Goal: Task Accomplishment & Management: Manage account settings

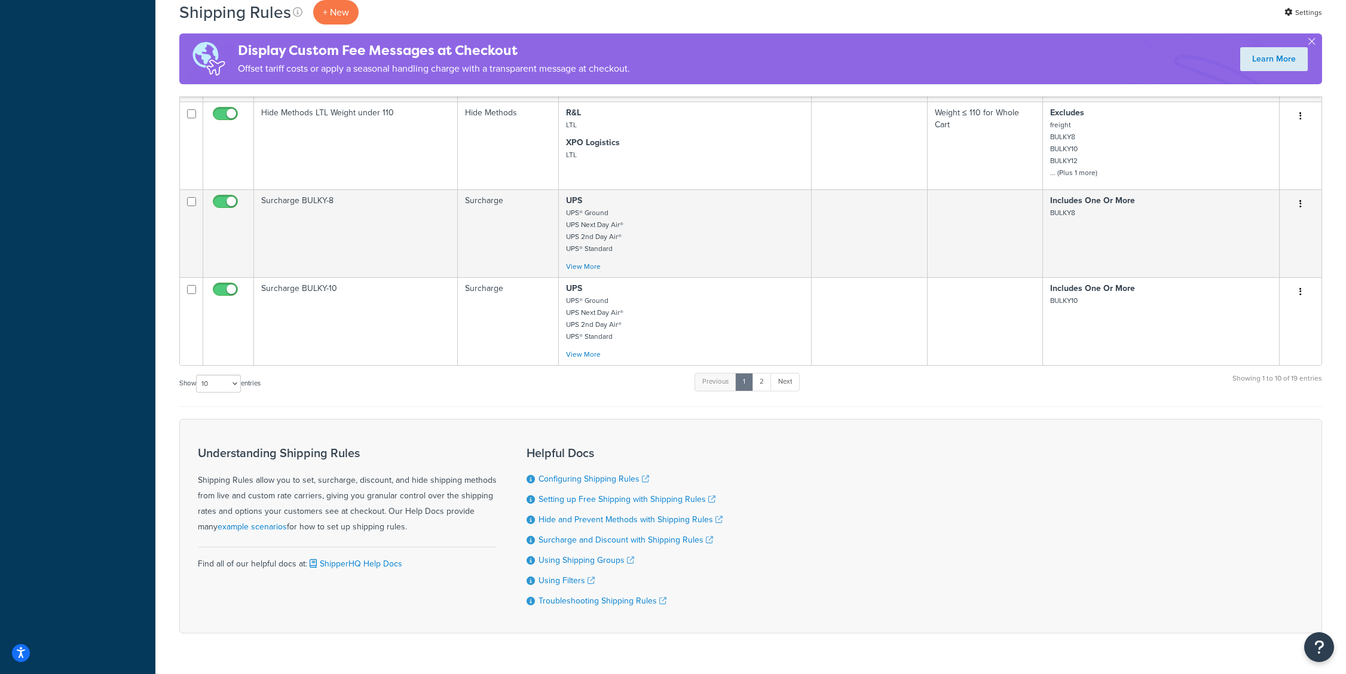
scroll to position [812, 0]
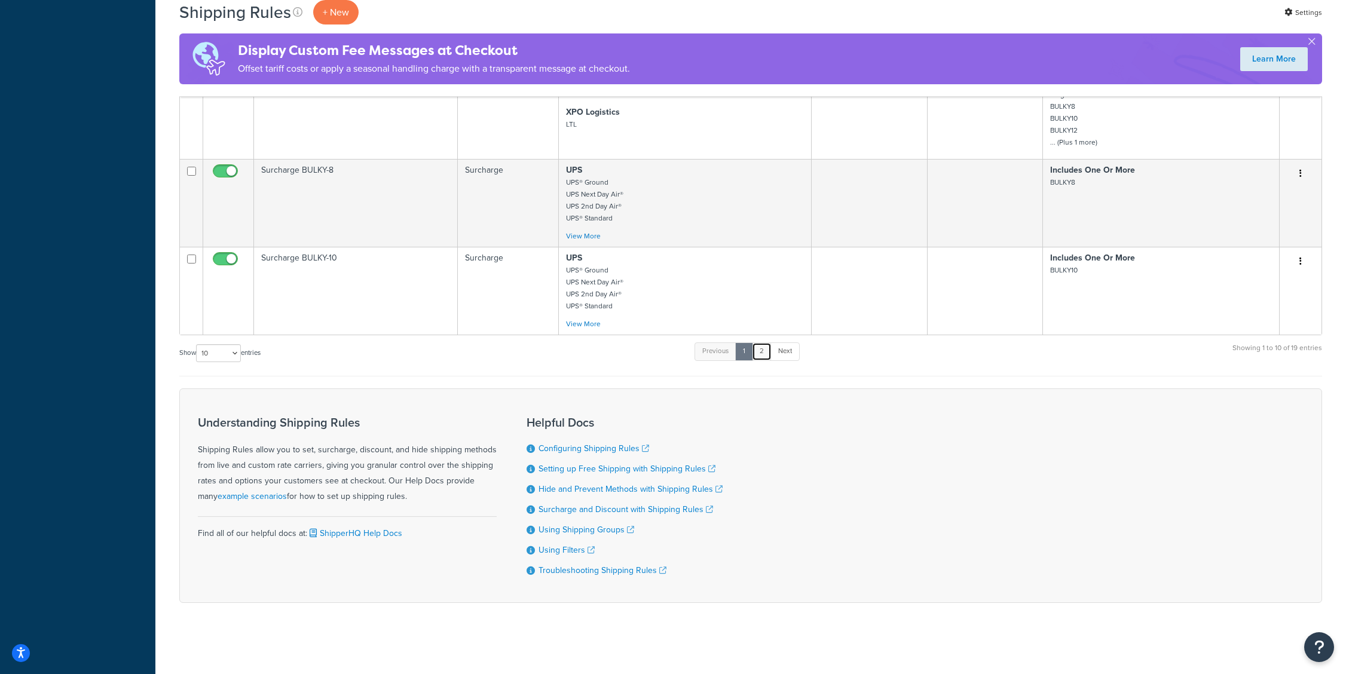
click at [763, 350] on link "2" at bounding box center [762, 351] width 20 height 18
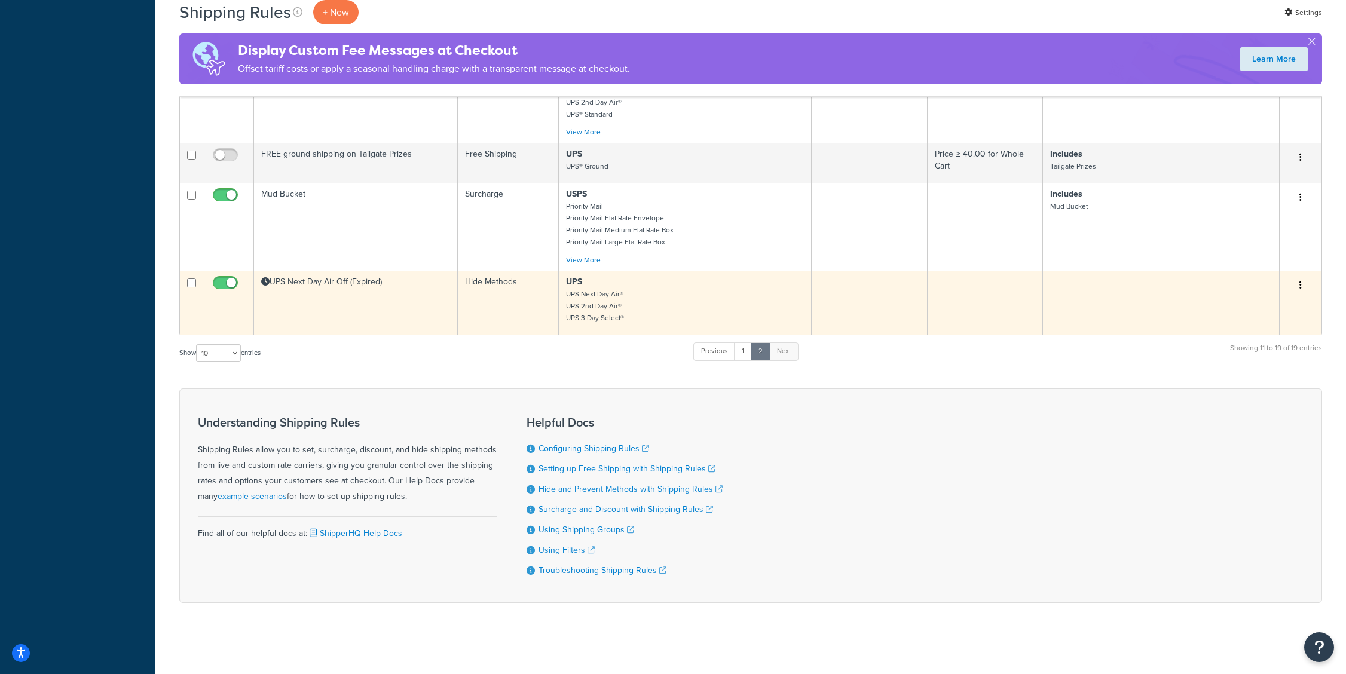
click at [449, 299] on td "UPS Next Day Air Off (Expired)" at bounding box center [356, 303] width 204 height 64
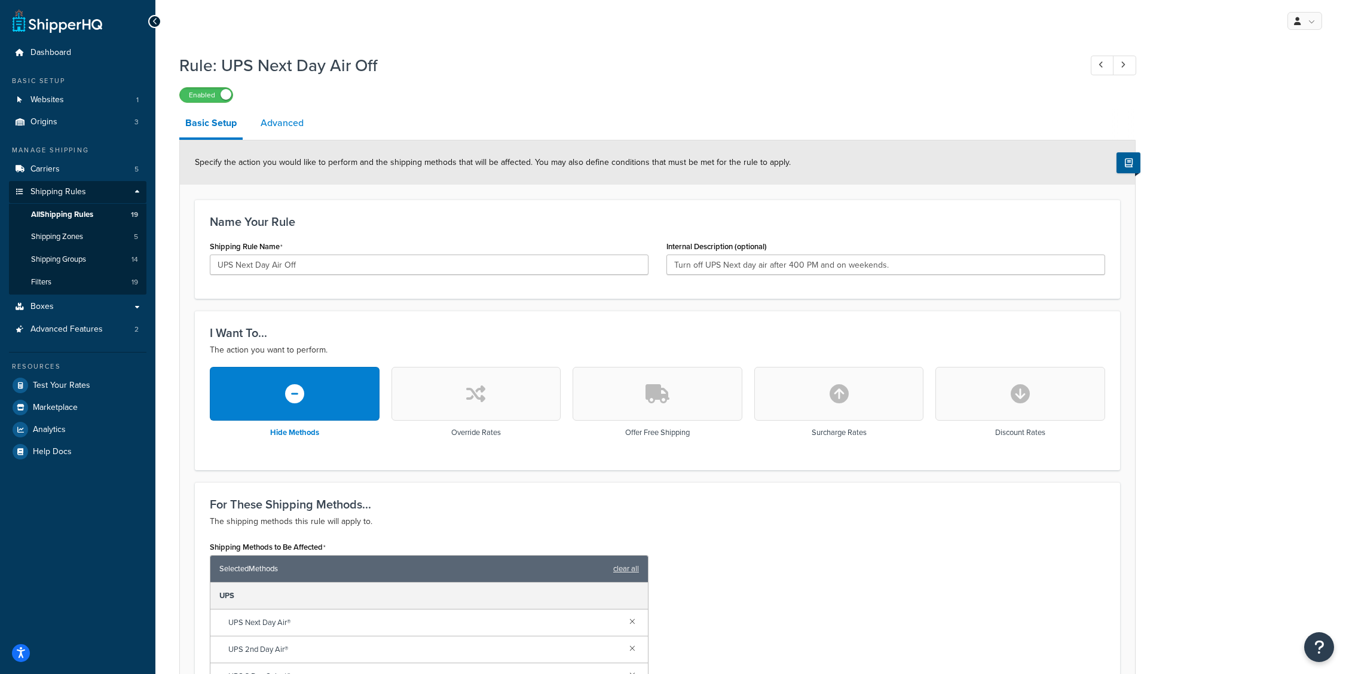
click at [291, 121] on link "Advanced" at bounding box center [282, 123] width 55 height 29
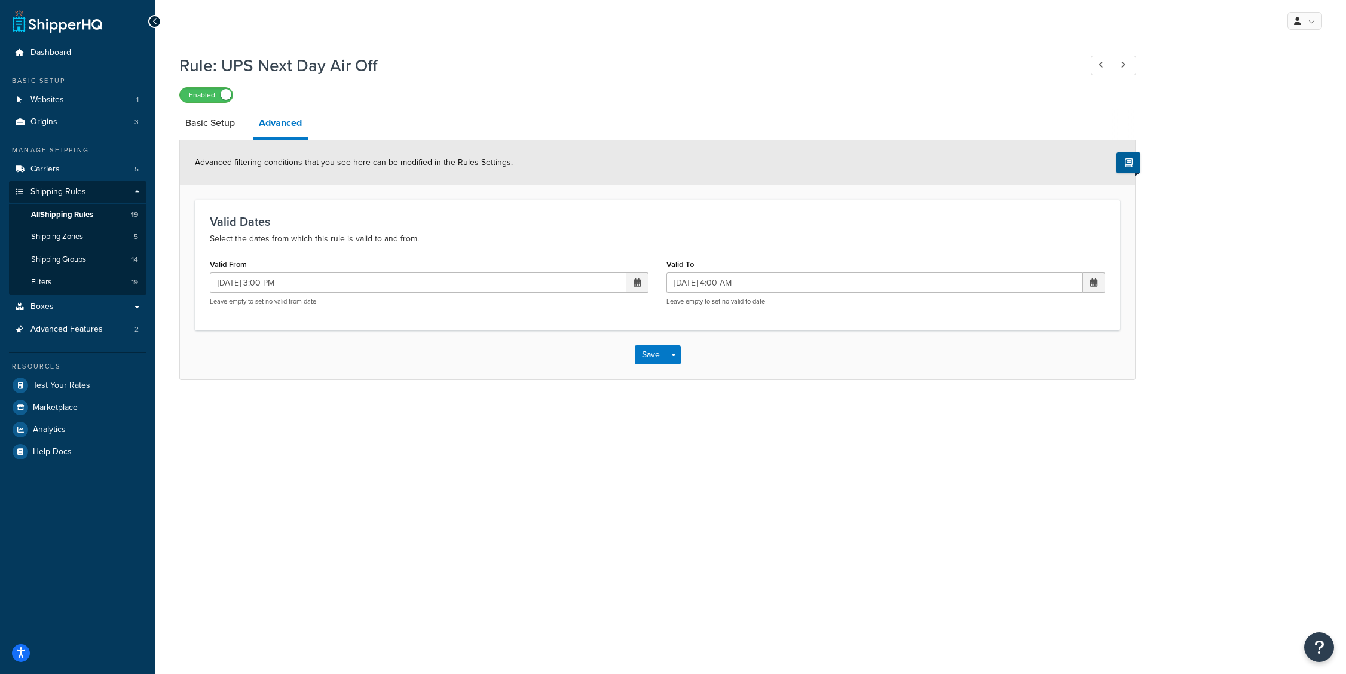
click at [636, 286] on span at bounding box center [637, 283] width 7 height 8
click at [555, 380] on td "16" at bounding box center [553, 378] width 20 height 18
type input "09/16/2025 3:00 PM"
click at [1095, 285] on span at bounding box center [1093, 283] width 7 height 8
click at [1031, 380] on td "17" at bounding box center [1030, 378] width 20 height 18
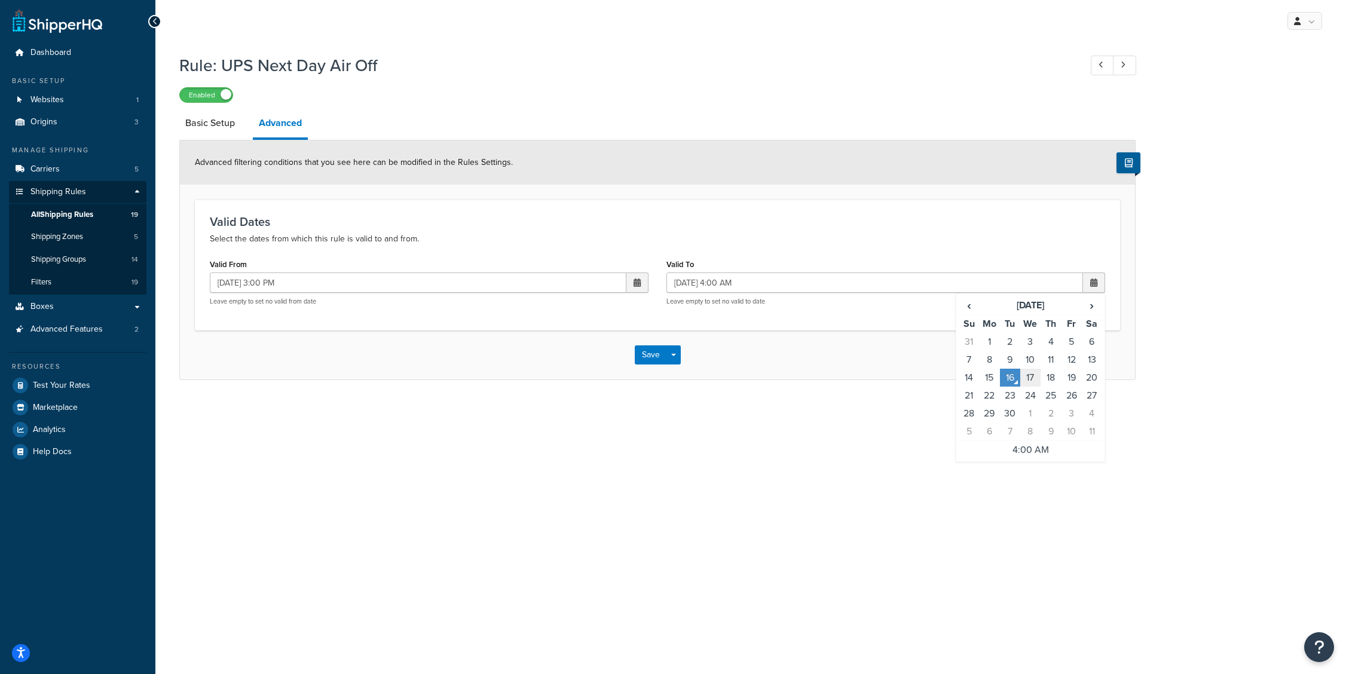
type input "09/17/2025 4:00 AM"
click at [641, 357] on button "Save" at bounding box center [651, 354] width 32 height 19
